Goal: Find specific page/section: Find specific page/section

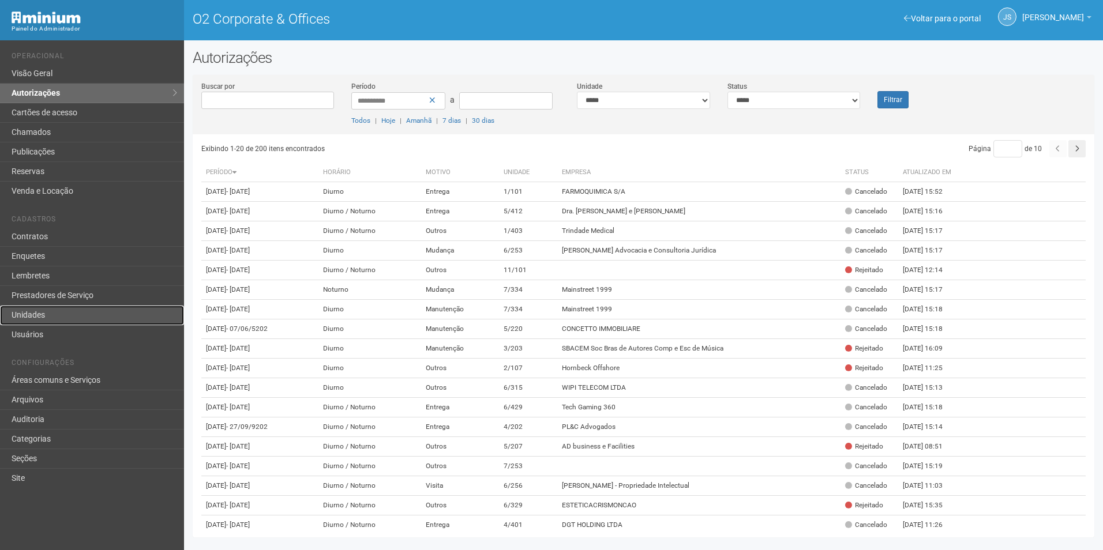
click at [34, 319] on link "Unidades" at bounding box center [92, 316] width 184 height 20
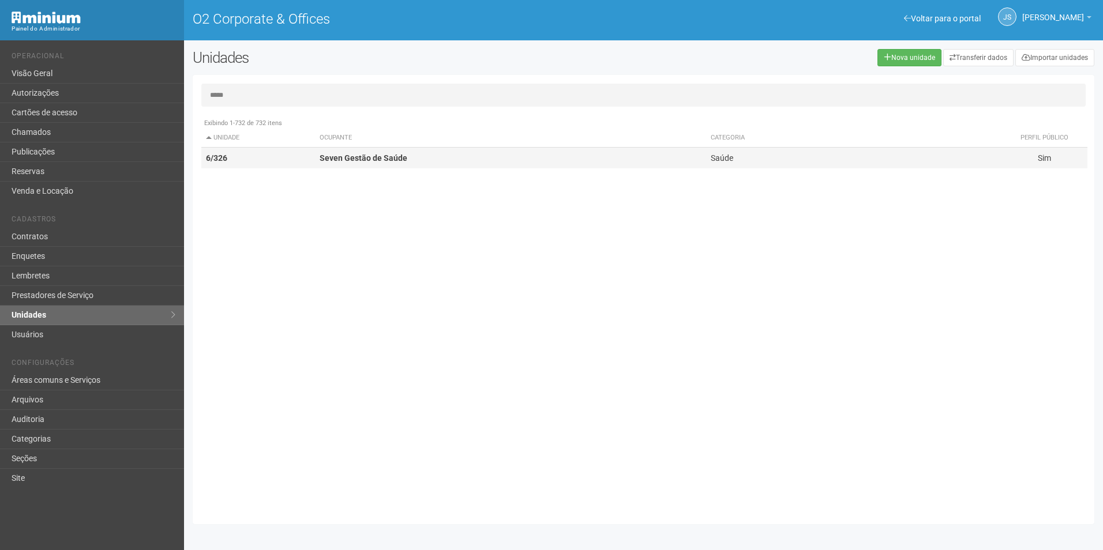
type input "*****"
click at [413, 160] on td "Seven Gestão de Saúde" at bounding box center [510, 158] width 391 height 21
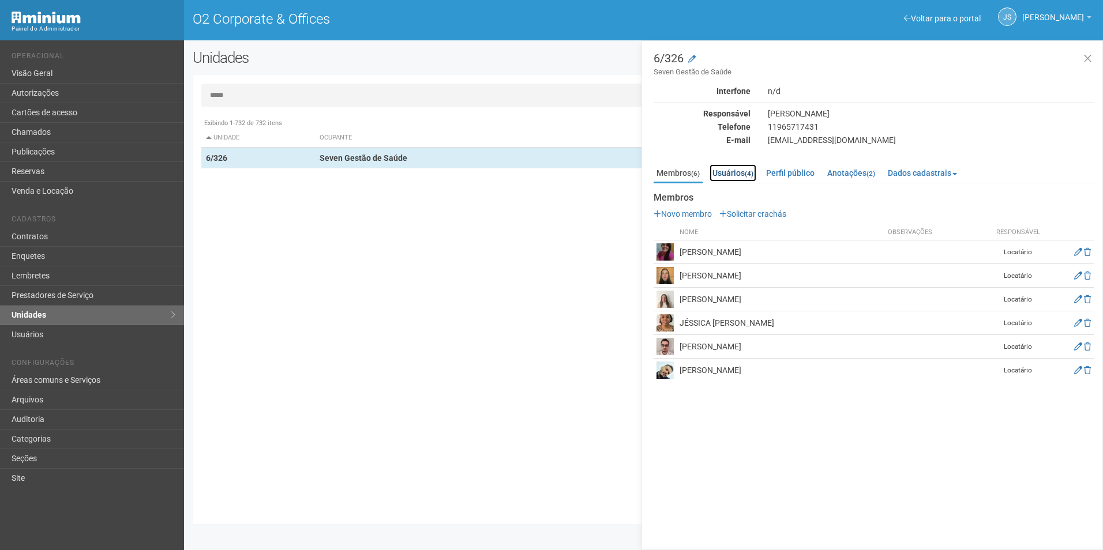
click at [750, 172] on small "(4)" at bounding box center [749, 174] width 9 height 8
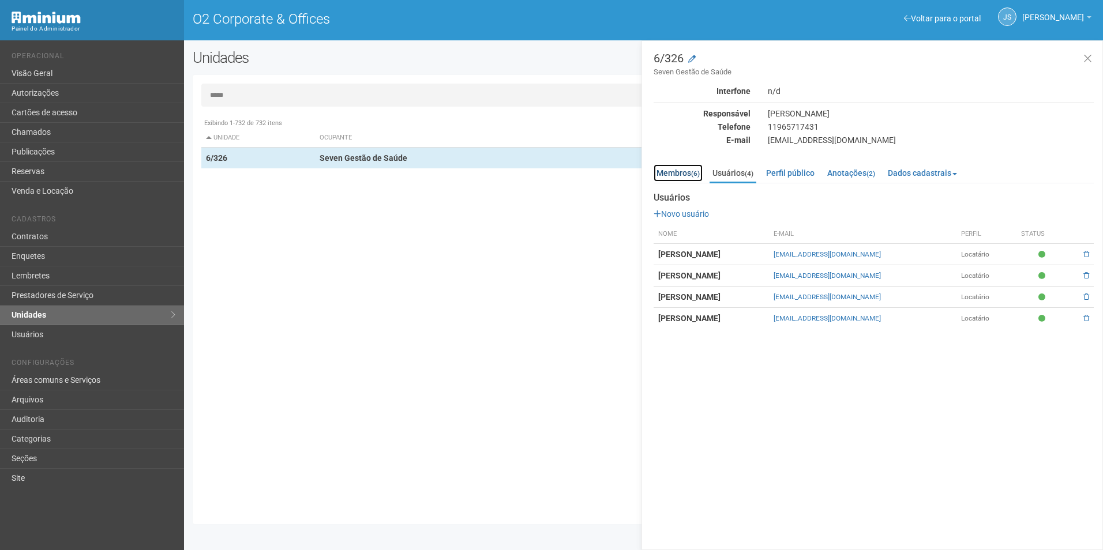
click at [681, 173] on link "Membros (6)" at bounding box center [678, 172] width 49 height 17
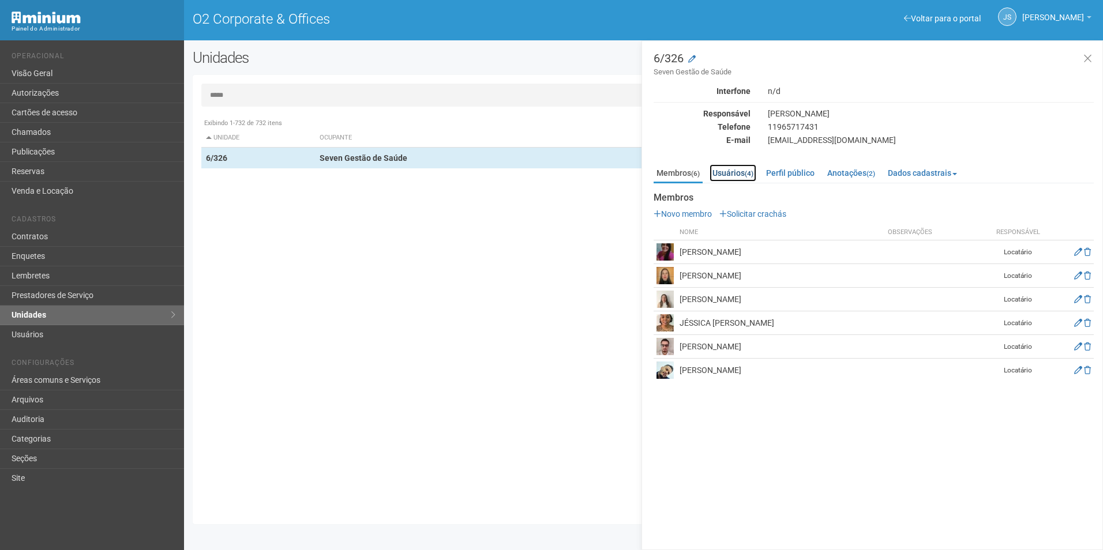
click at [739, 176] on link "Usuários (4)" at bounding box center [733, 172] width 47 height 17
